Goal: Find specific page/section: Find specific page/section

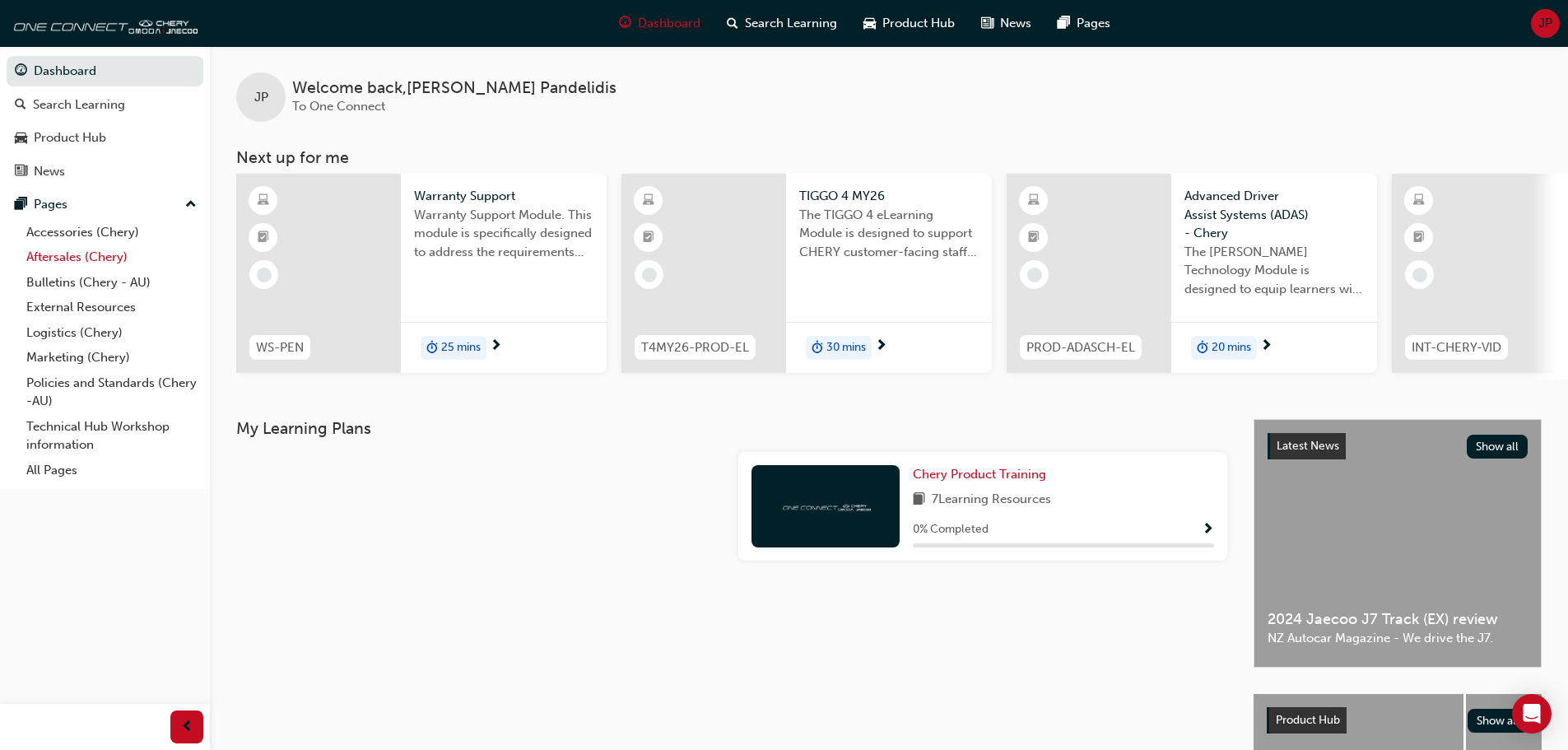
click at [66, 253] on link "Aftersales (Chery)" at bounding box center [111, 257] width 183 height 25
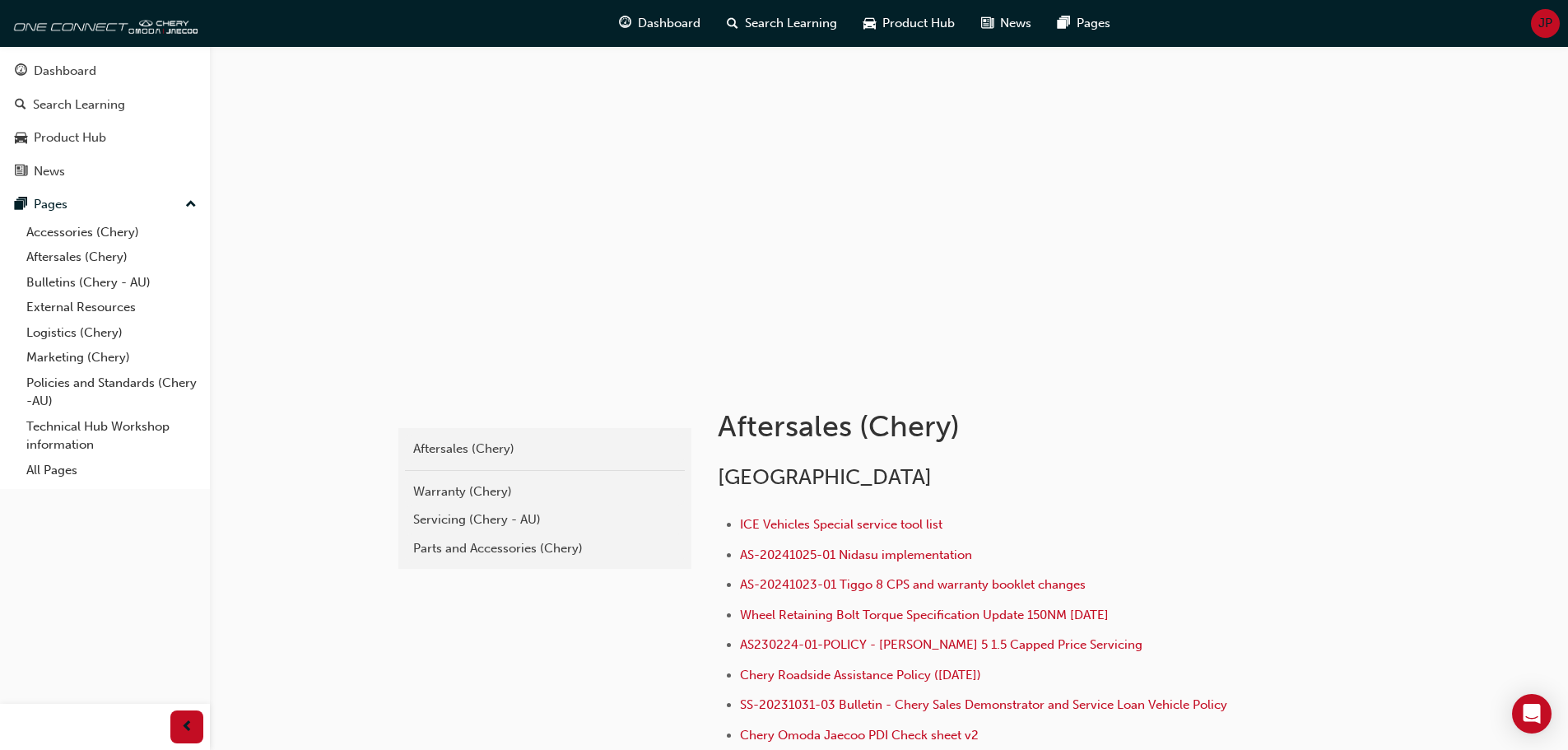
click at [1417, 133] on div at bounding box center [889, 211] width 1358 height 330
click at [461, 487] on div "Warranty (Chery)" at bounding box center [545, 492] width 263 height 19
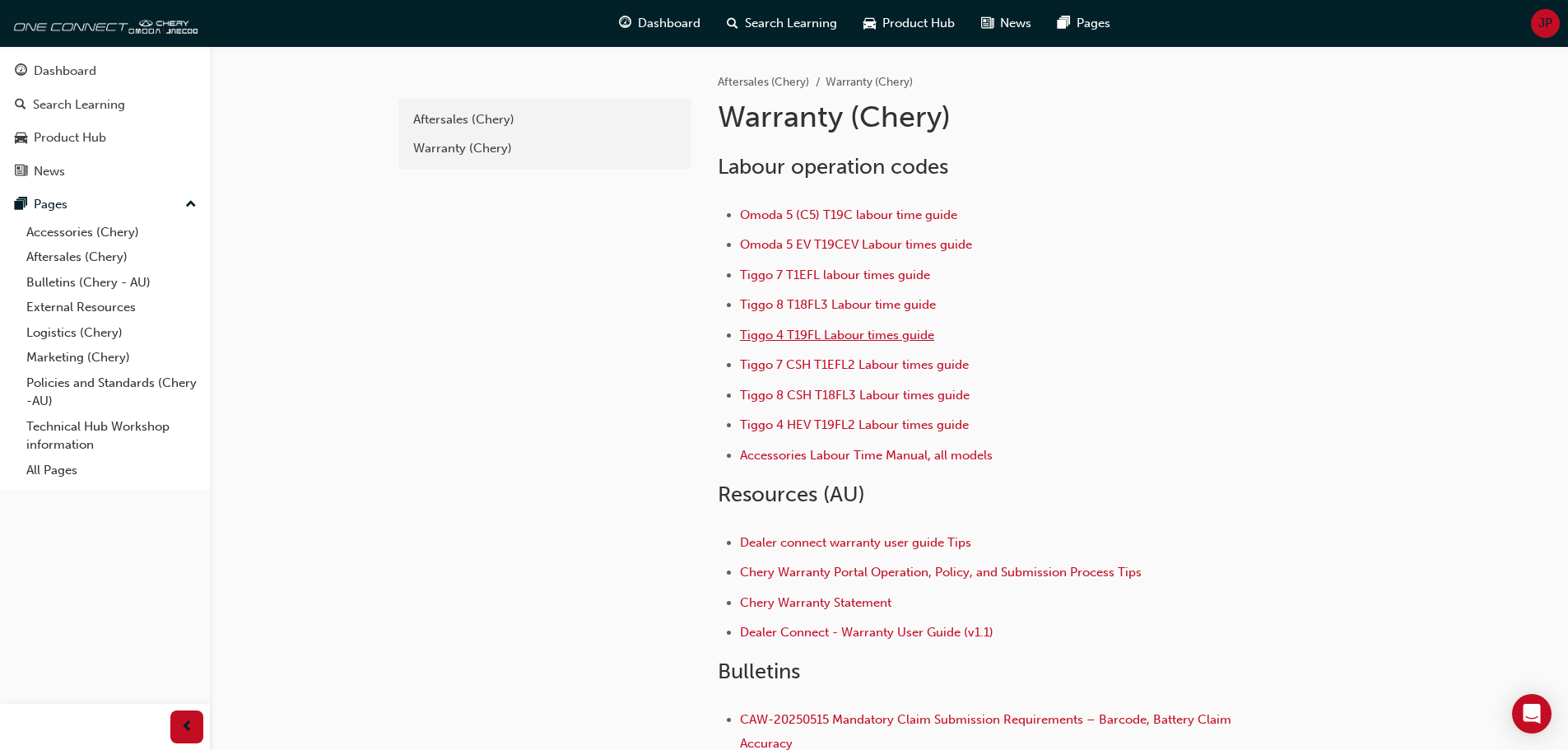
click at [842, 328] on span "Tiggo 4 T19FL Labour times guide" at bounding box center [837, 335] width 194 height 14
